Goal: Information Seeking & Learning: Learn about a topic

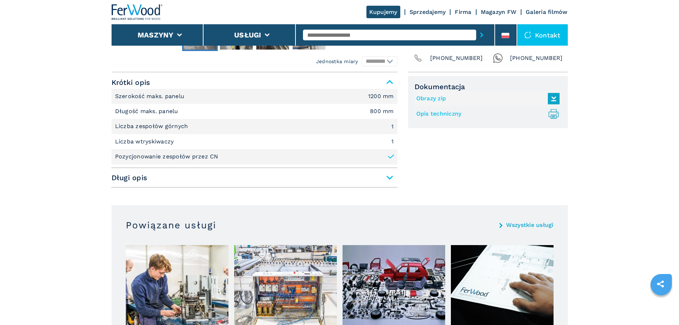
click at [390, 177] on span "Długi opis" at bounding box center [255, 177] width 286 height 13
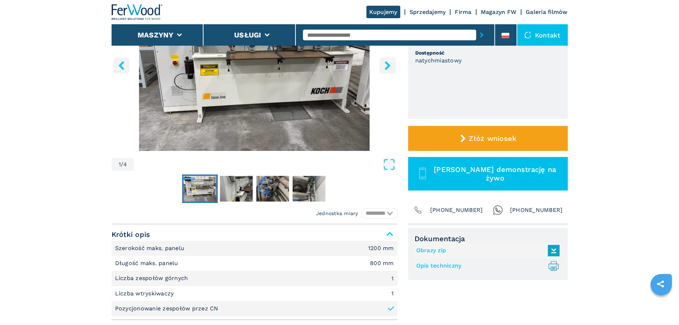
scroll to position [36, 0]
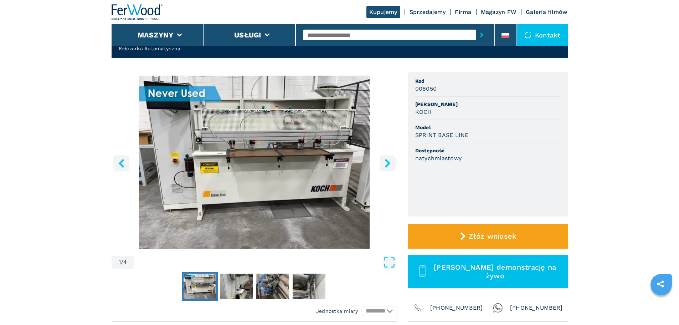
click at [384, 163] on icon "right-button" at bounding box center [387, 163] width 9 height 9
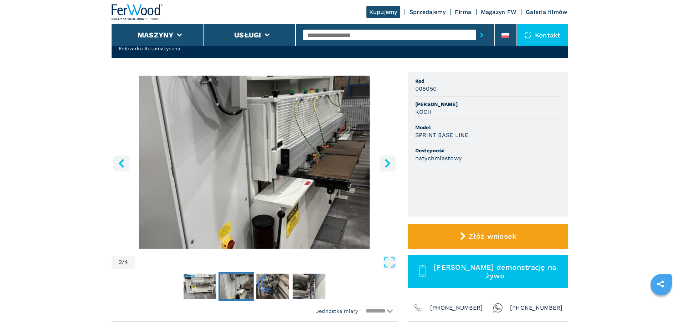
click at [384, 163] on icon "right-button" at bounding box center [387, 163] width 9 height 9
click at [387, 162] on icon "right-button" at bounding box center [388, 163] width 6 height 9
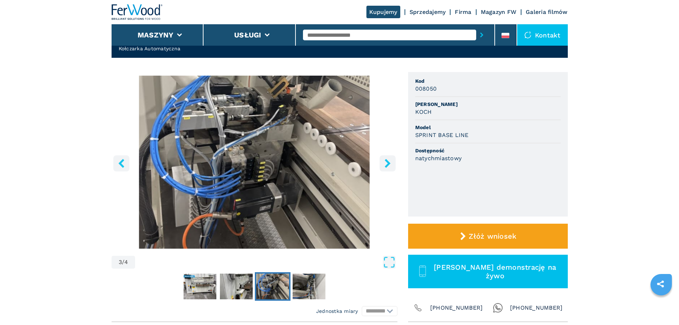
click at [387, 162] on icon "right-button" at bounding box center [388, 163] width 6 height 9
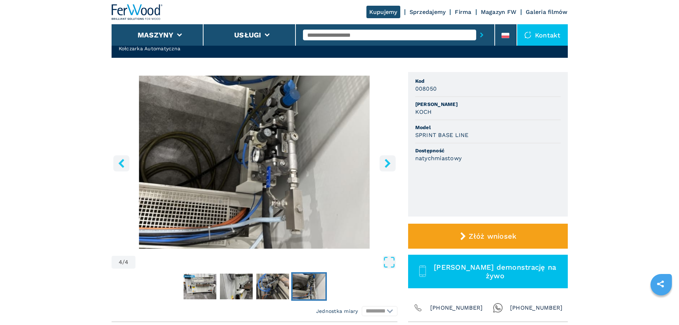
click at [387, 162] on icon "right-button" at bounding box center [388, 163] width 6 height 9
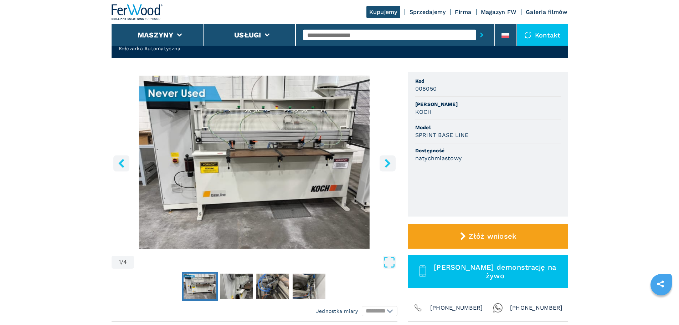
click at [387, 162] on icon "right-button" at bounding box center [388, 163] width 6 height 9
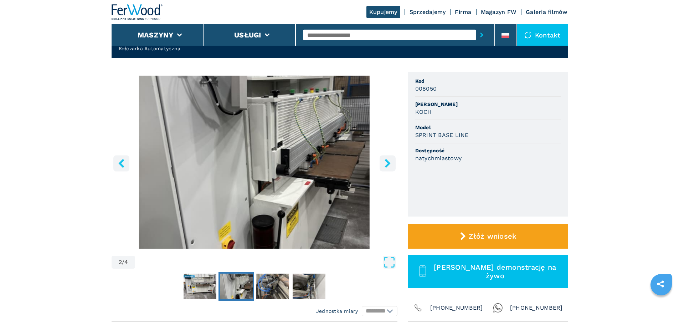
click at [387, 162] on icon "right-button" at bounding box center [388, 163] width 6 height 9
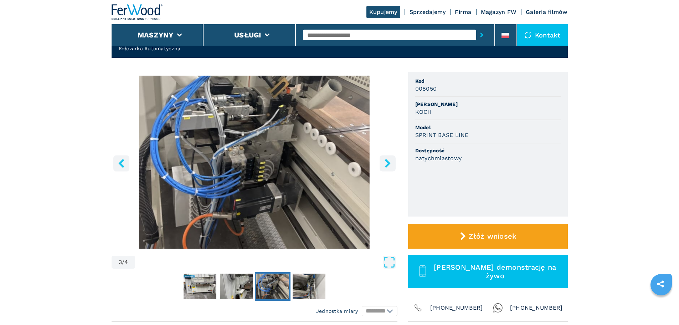
click at [387, 162] on icon "right-button" at bounding box center [388, 163] width 6 height 9
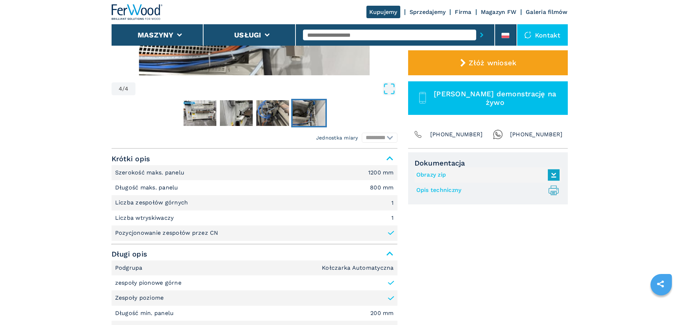
scroll to position [107, 0]
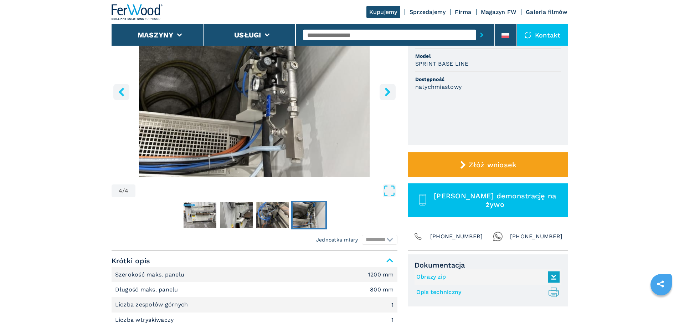
click at [437, 291] on link "Opis techniczny .prefix__st0{stroke-linecap:round;stroke-linejoin:round}.prefix…" at bounding box center [486, 292] width 140 height 12
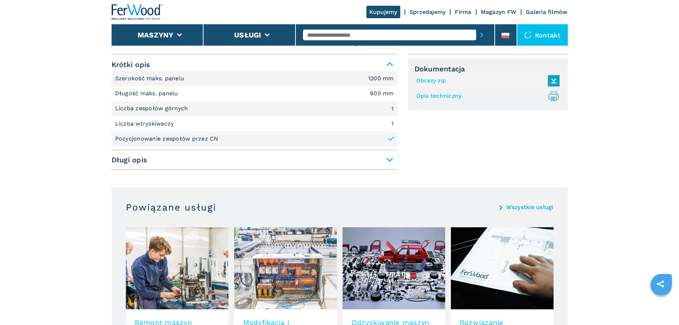
scroll to position [321, 0]
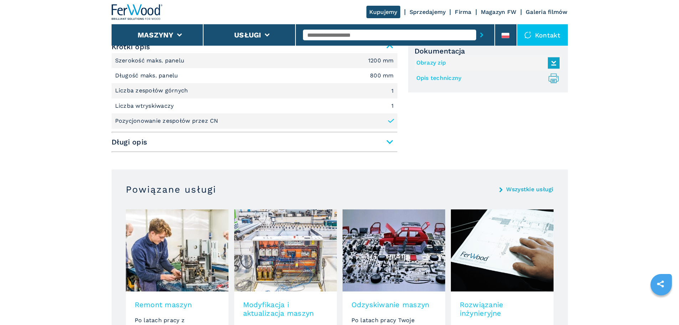
click at [390, 142] on span "Długi opis" at bounding box center [255, 141] width 286 height 13
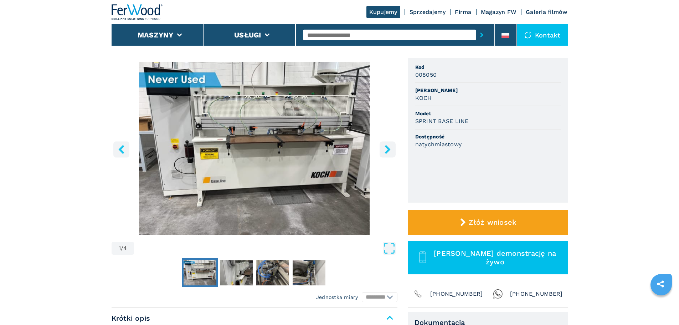
scroll to position [0, 0]
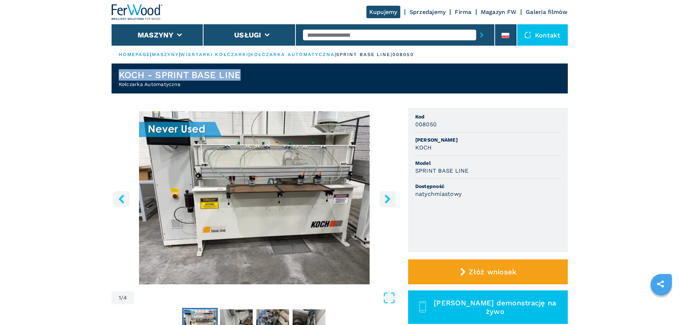
drag, startPoint x: 118, startPoint y: 74, endPoint x: 258, endPoint y: 74, distance: 139.7
click at [258, 74] on header "KOCH - SPRINT BASE LINE Kołczarka Automatyczna" at bounding box center [340, 78] width 456 height 30
copy h1 "KOCH - SPRINT BASE LINE"
